Goal: Find specific page/section: Find specific page/section

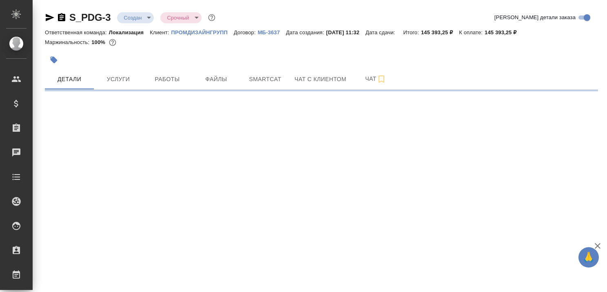
select select "RU"
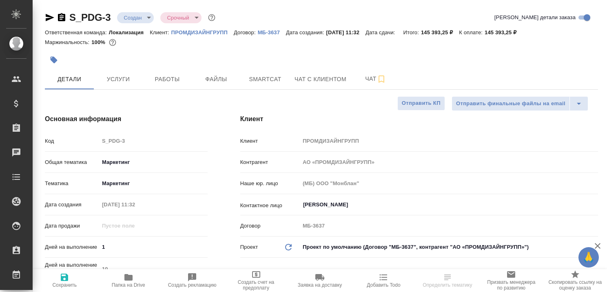
type textarea "x"
type input "[PERSON_NAME]"
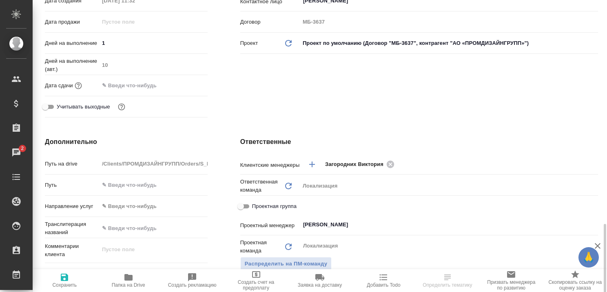
scroll to position [326, 0]
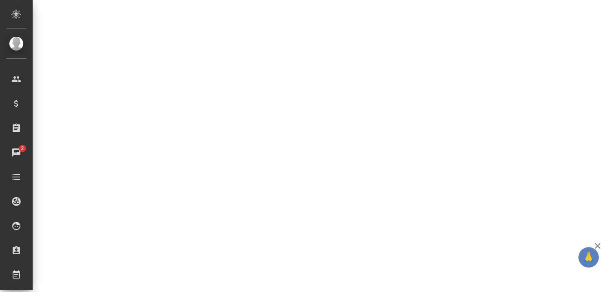
select select "RU"
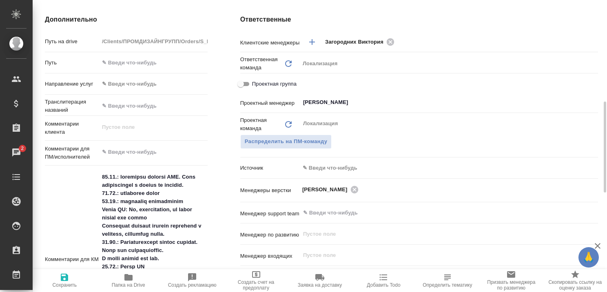
type textarea "x"
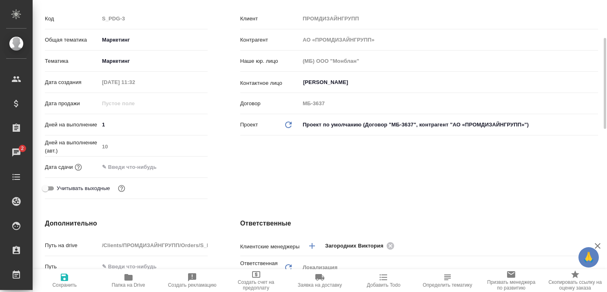
scroll to position [0, 0]
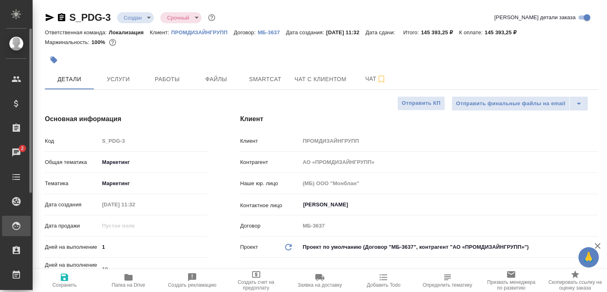
type textarea "x"
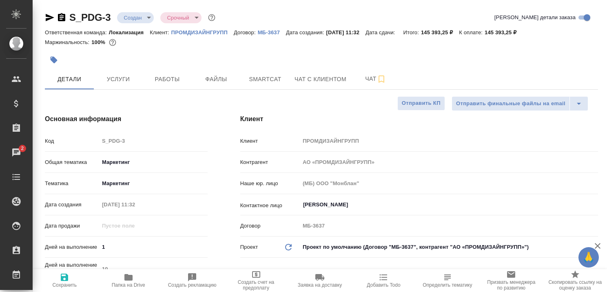
type textarea "x"
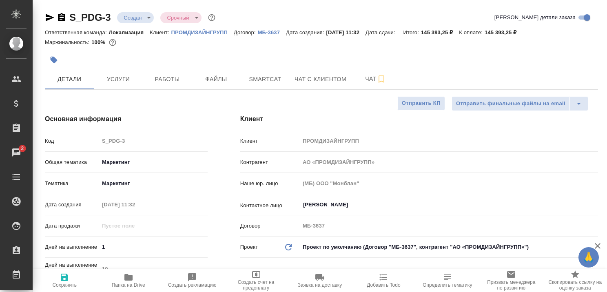
type textarea "x"
click at [186, 31] on p "ПРОМДИЗАЙНГРУПП" at bounding box center [202, 32] width 62 height 6
type textarea "x"
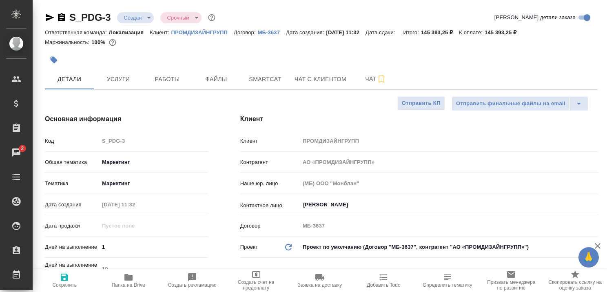
type textarea "x"
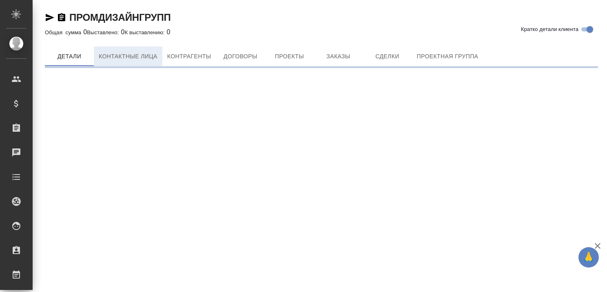
click at [128, 59] on span "Контактные лица" at bounding box center [128, 56] width 59 height 10
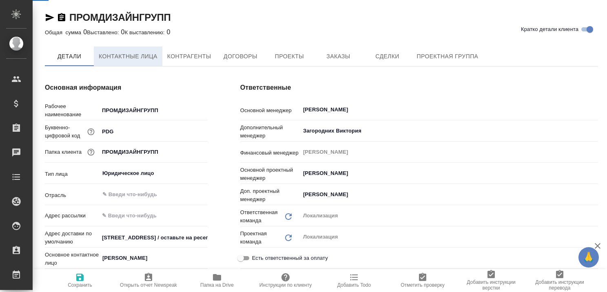
type textarea "x"
select select "RU"
